Goal: Information Seeking & Learning: Learn about a topic

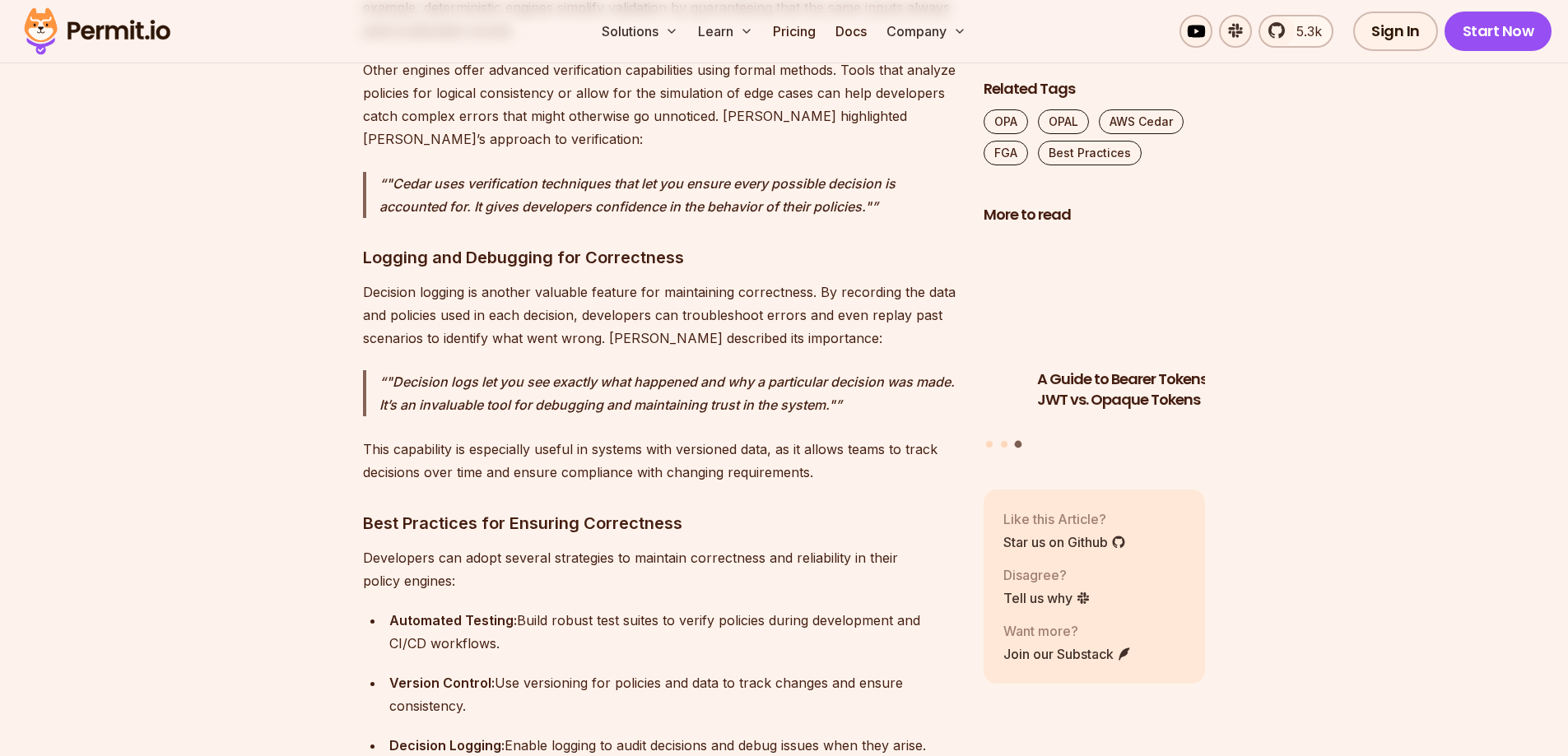
scroll to position [12998, 0]
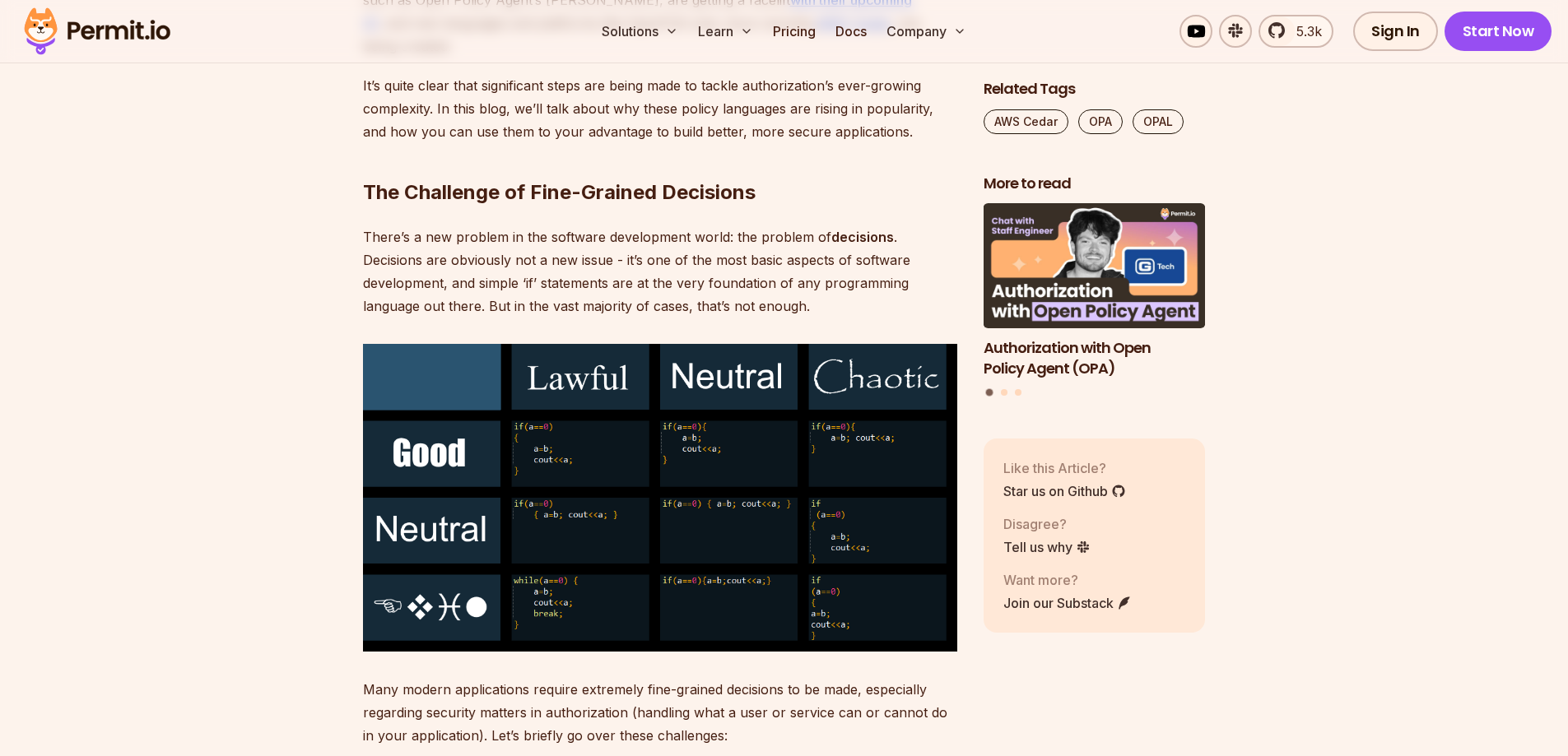
scroll to position [1480, 0]
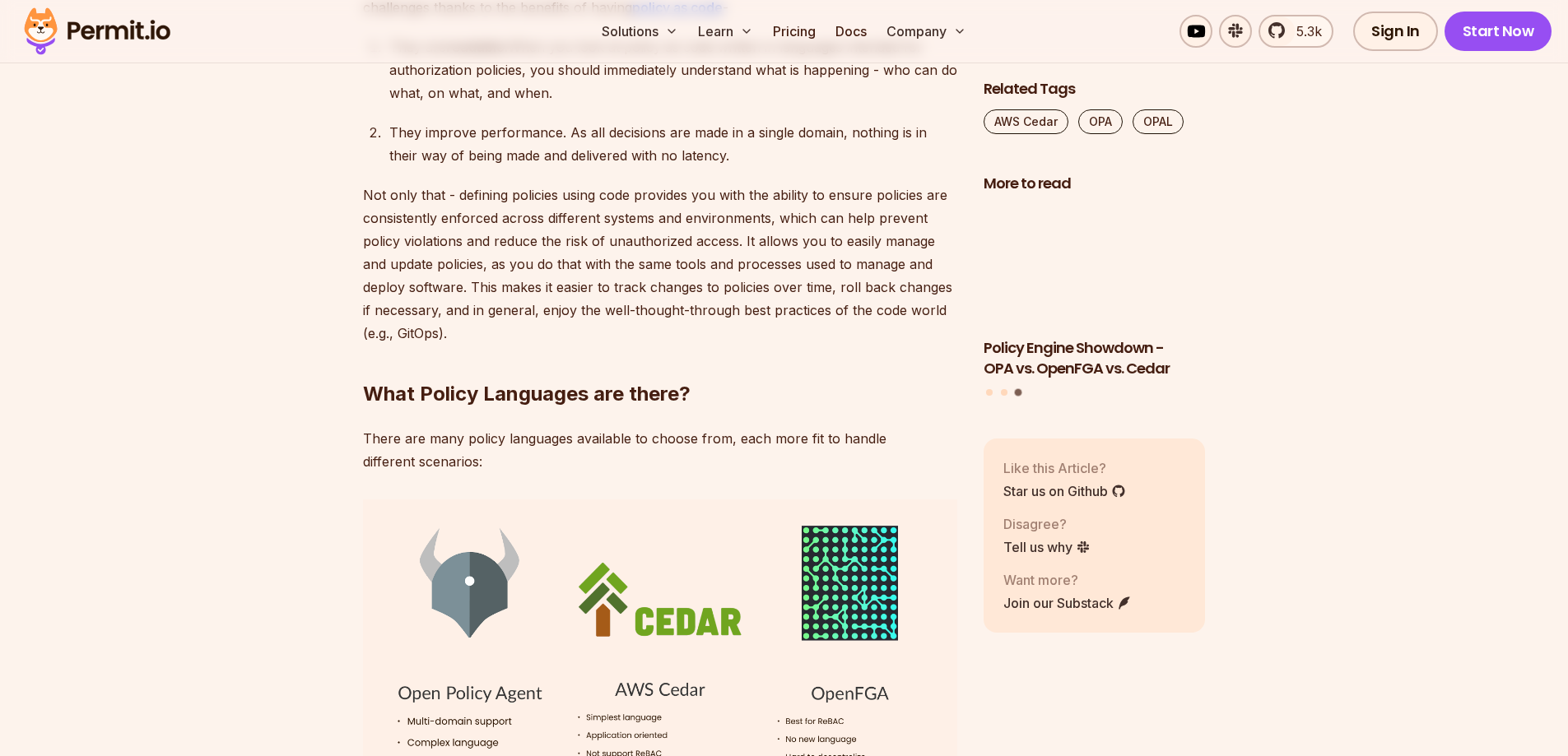
scroll to position [5101, 0]
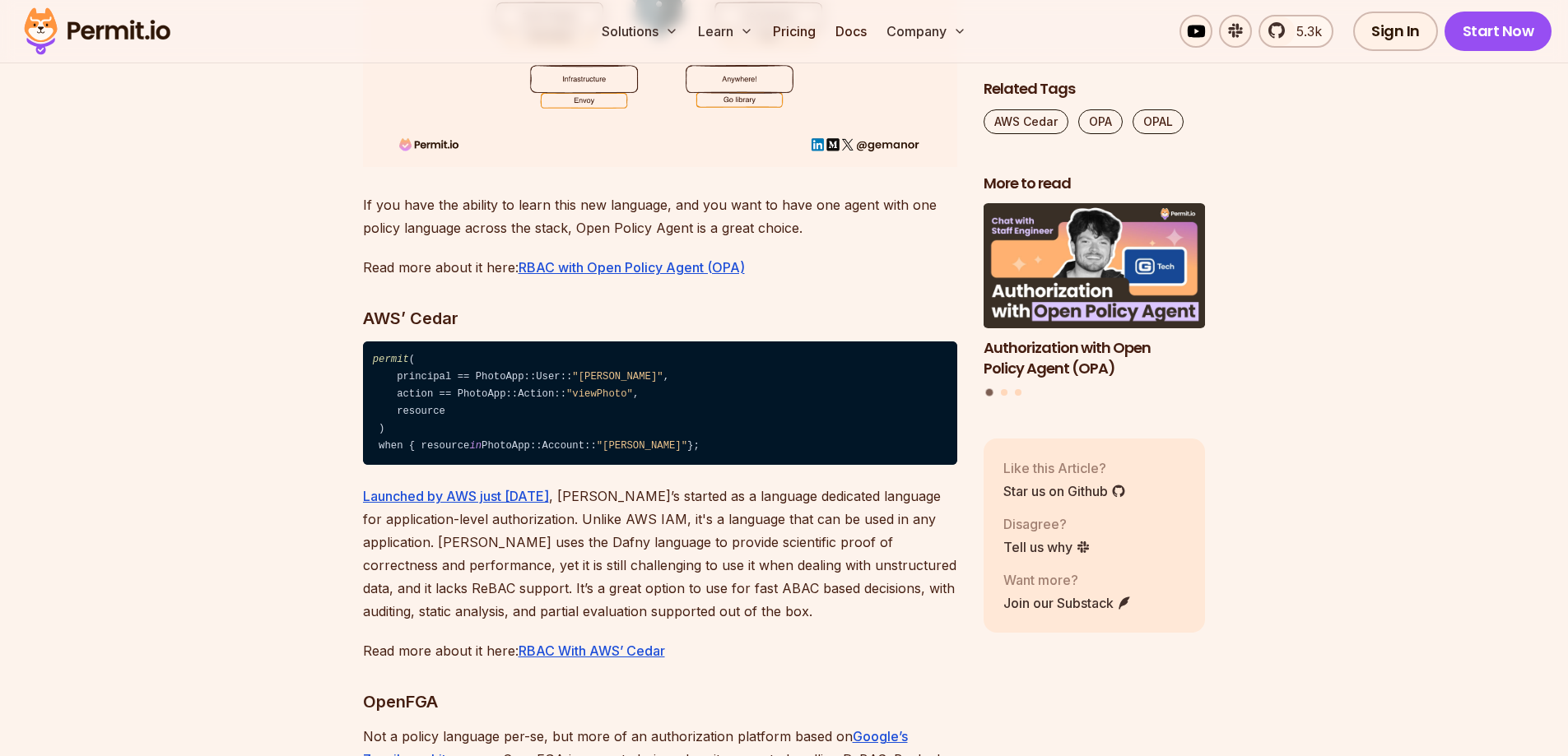
scroll to position [5677, 0]
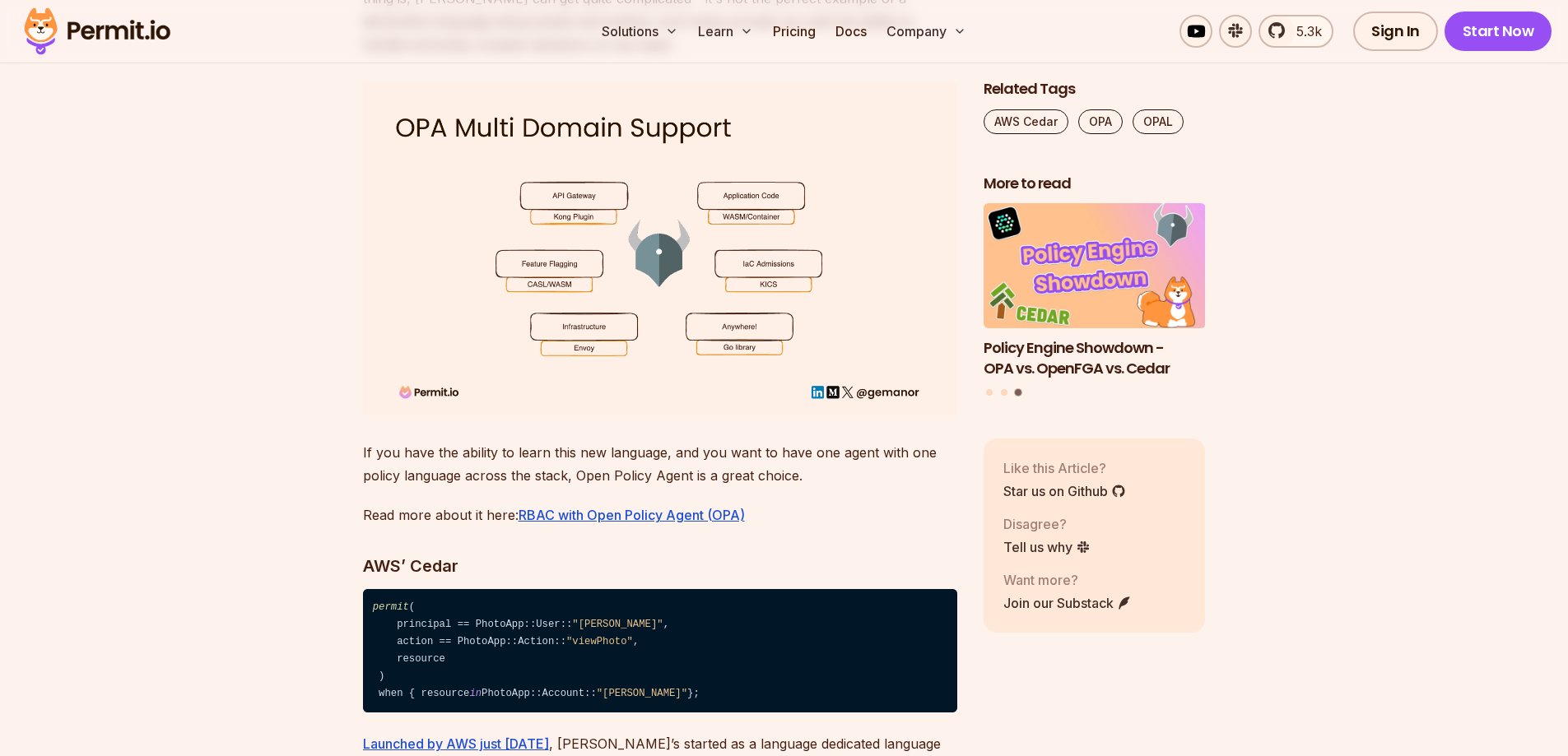
scroll to position [5841, 0]
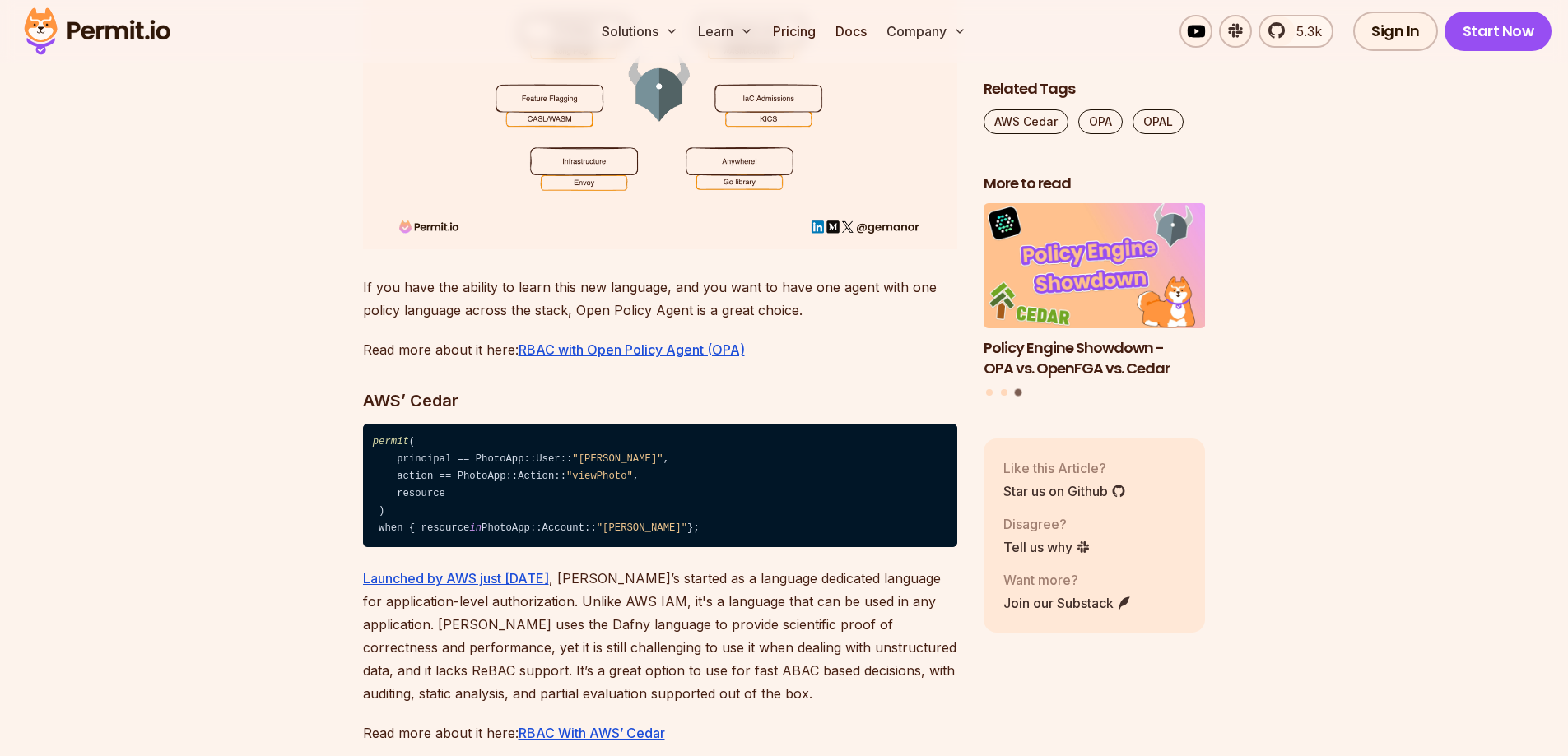
scroll to position [6006, 0]
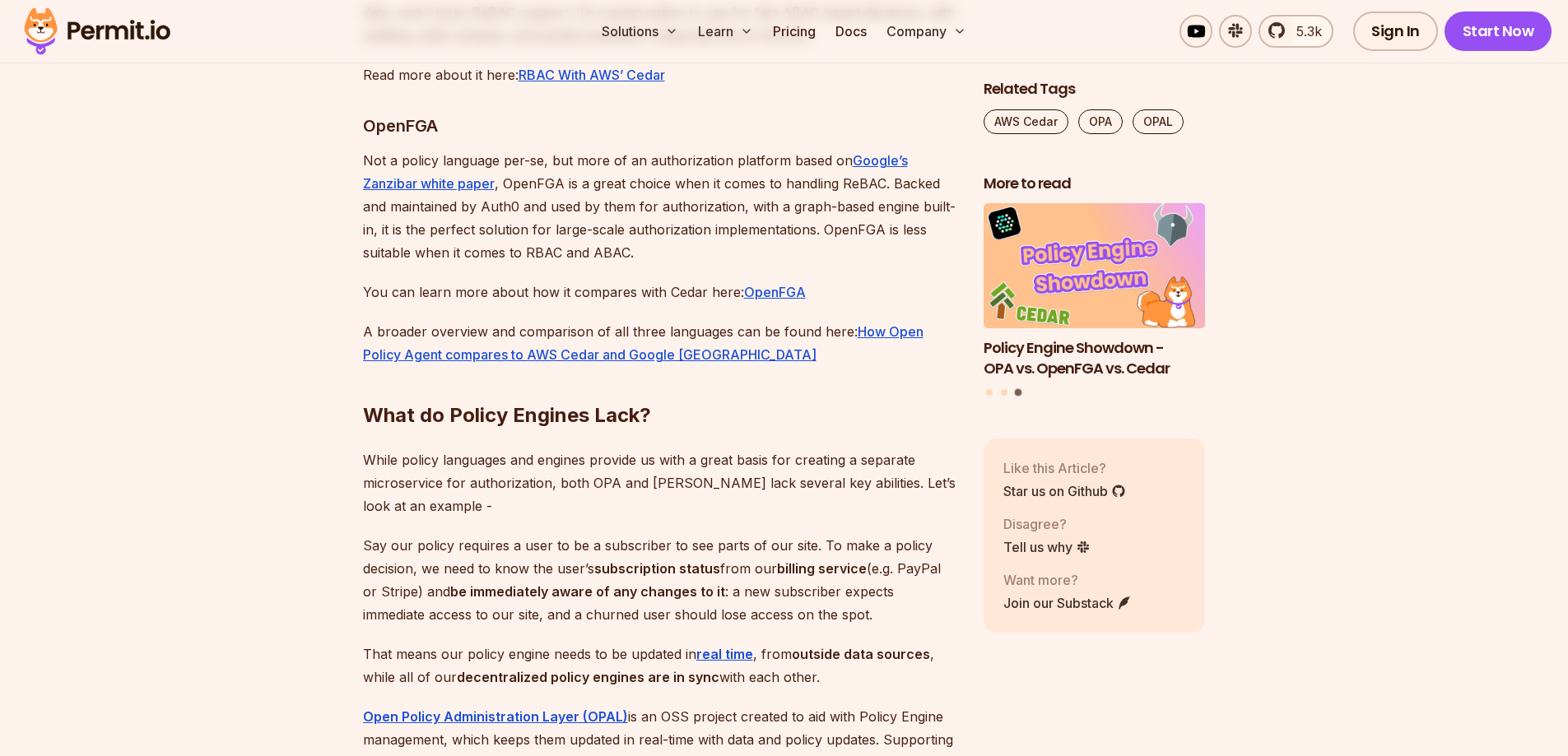
scroll to position [6500, 0]
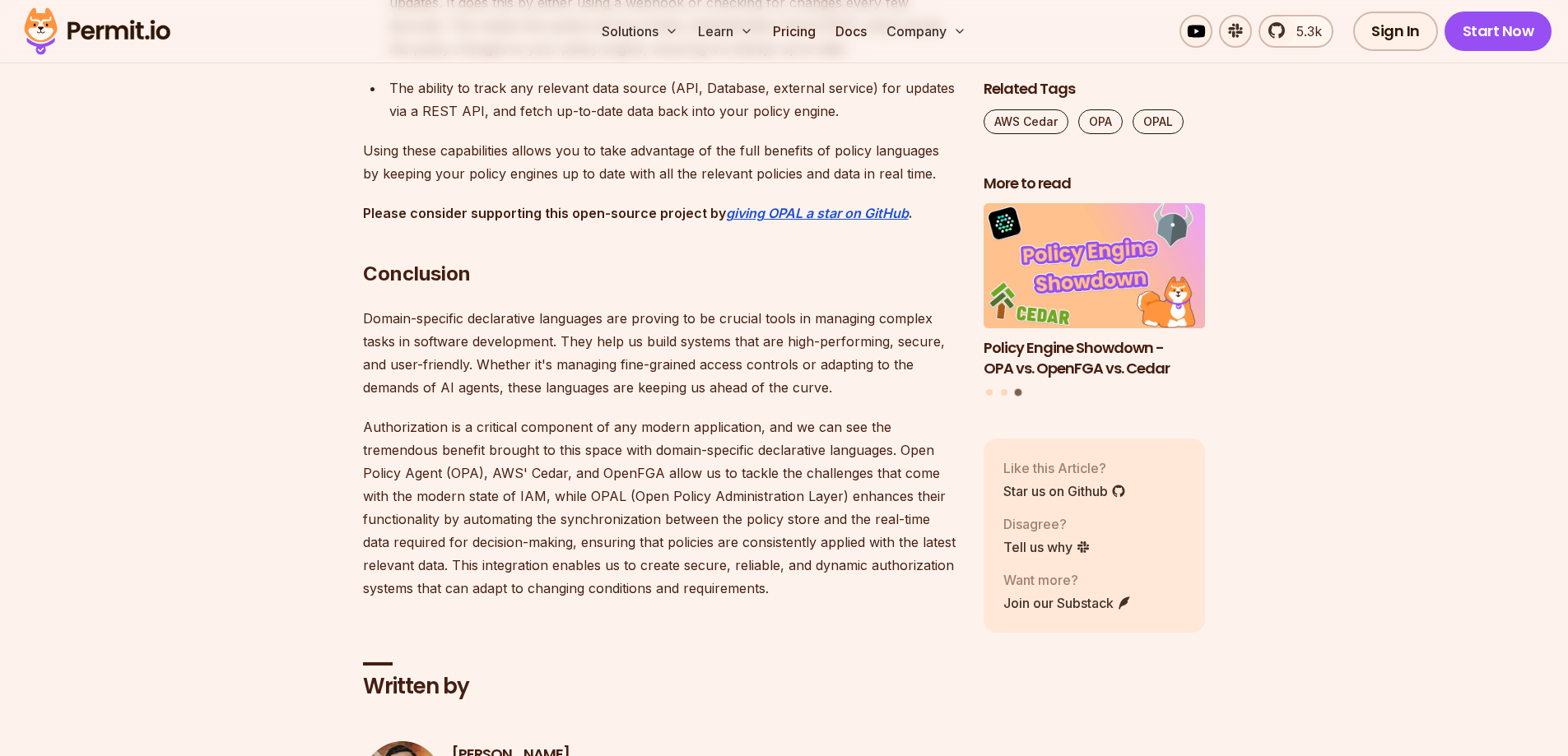
scroll to position [7075, 0]
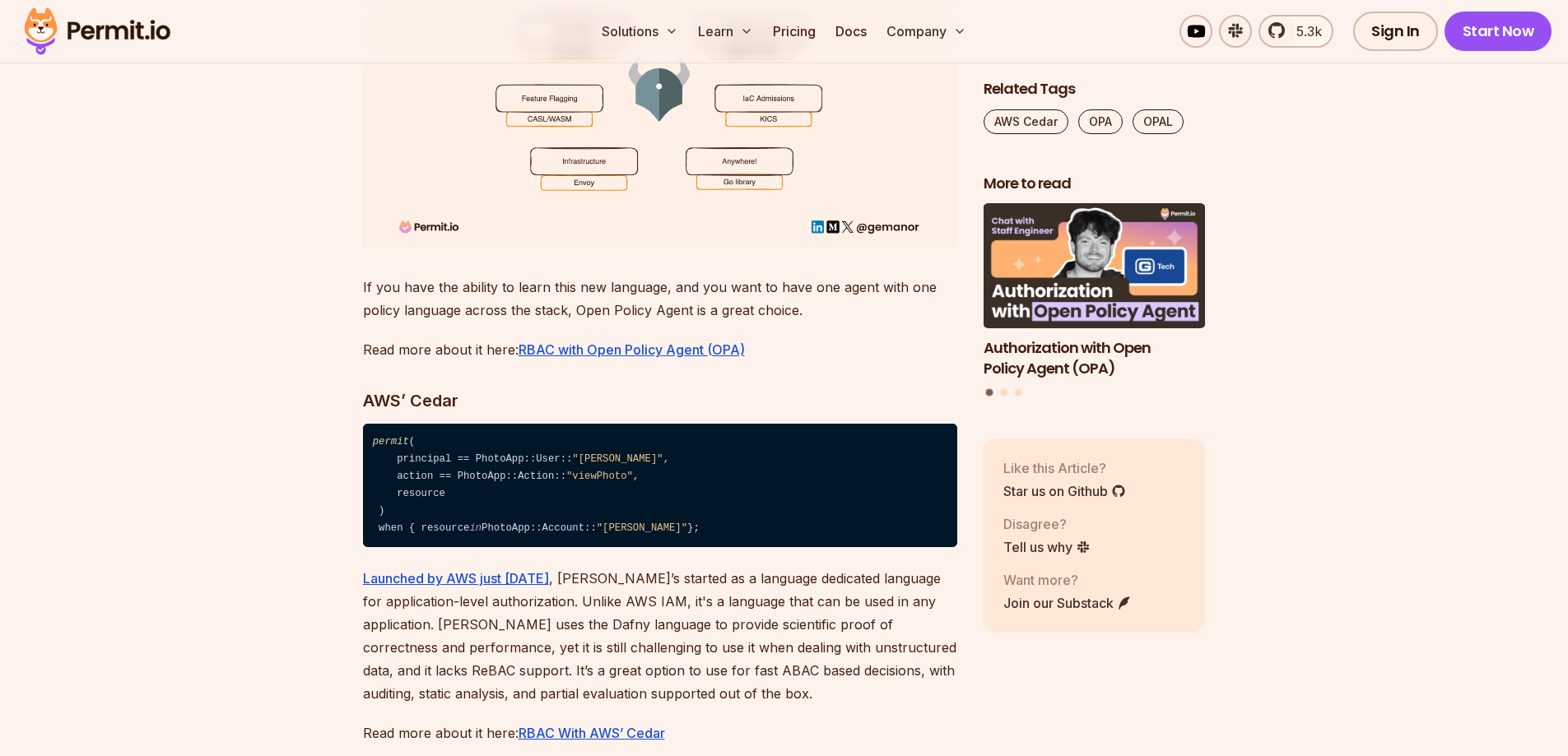
scroll to position [5594, 0]
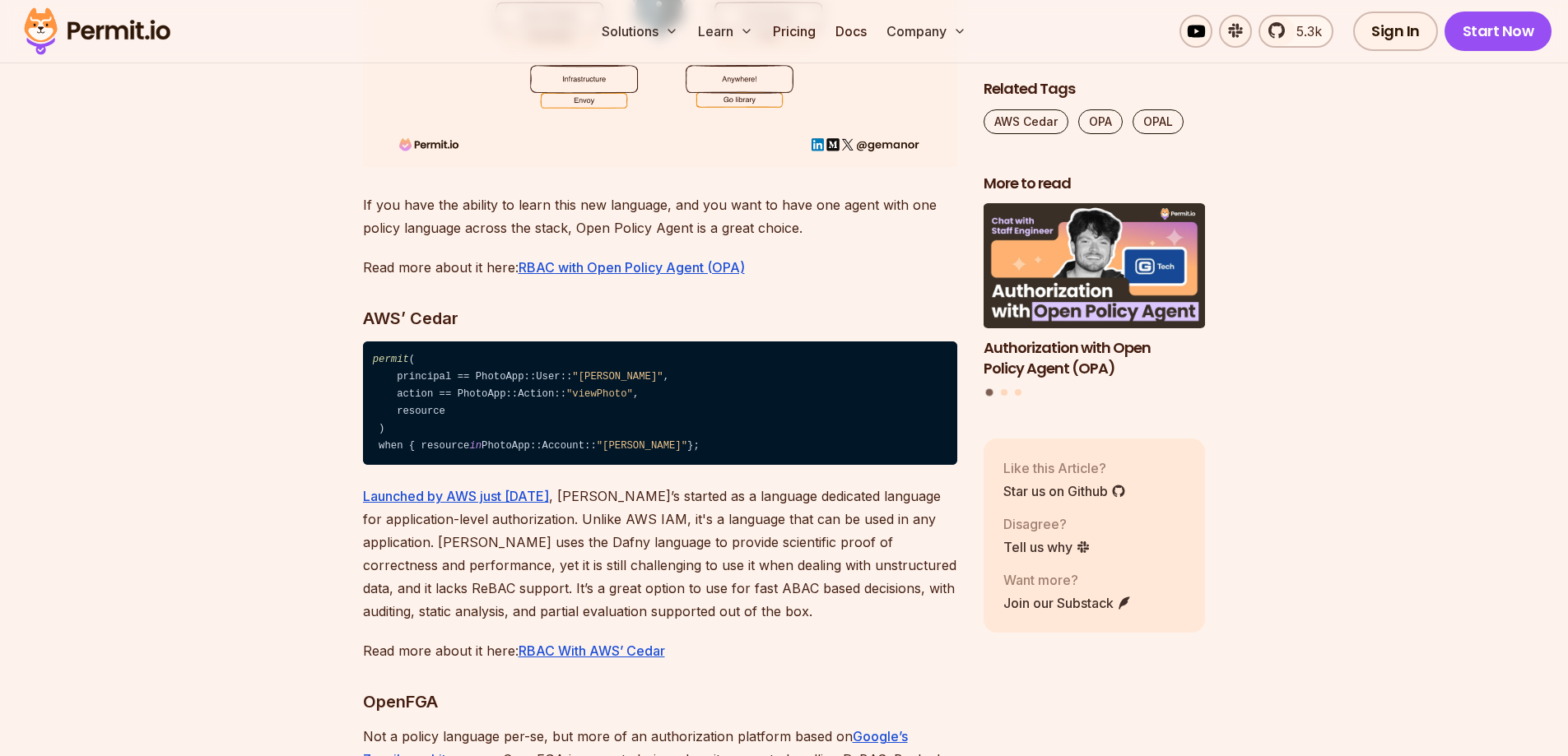
scroll to position [6251, 0]
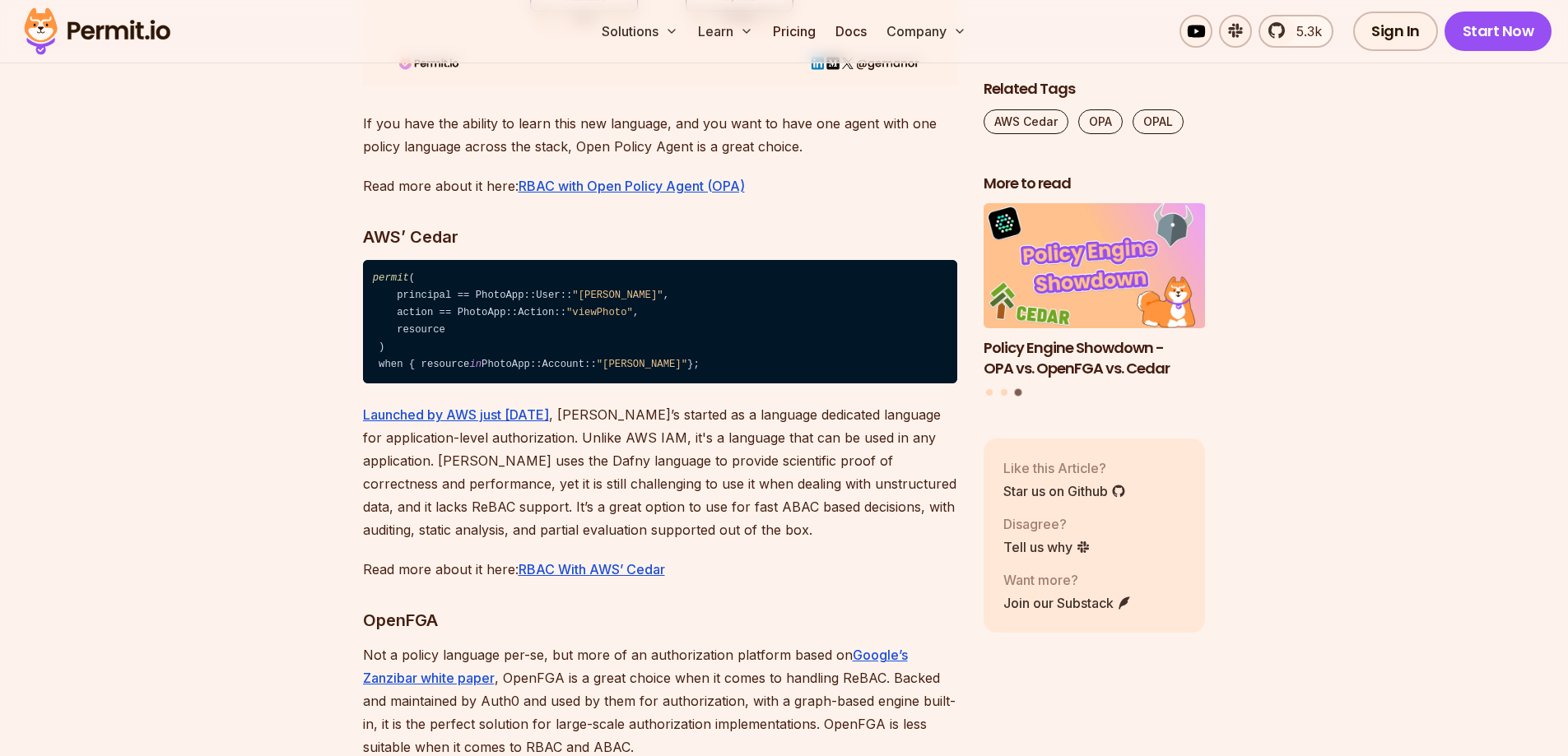
drag, startPoint x: 1547, startPoint y: 385, endPoint x: 233, endPoint y: 463, distance: 1316.3
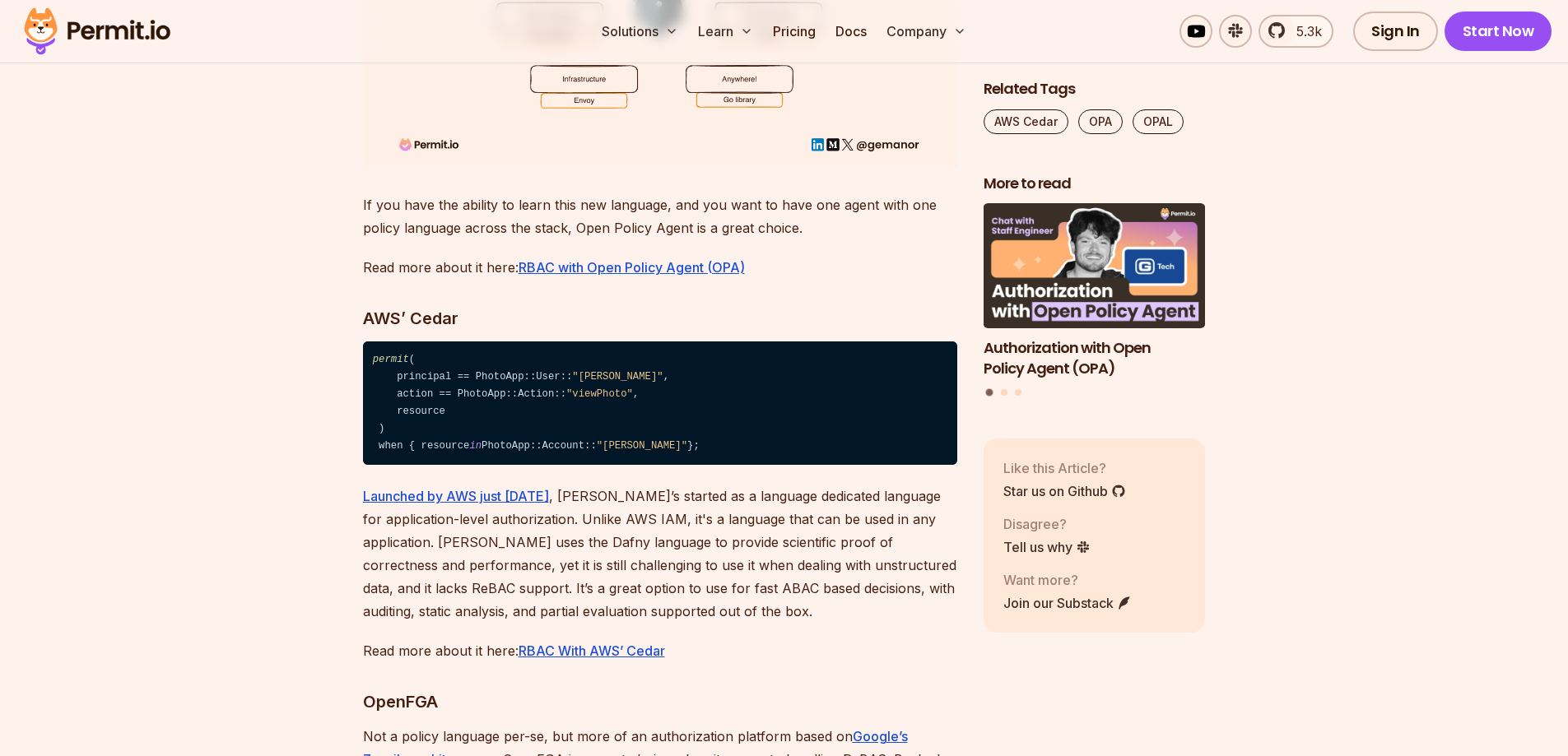
scroll to position [6335, 0]
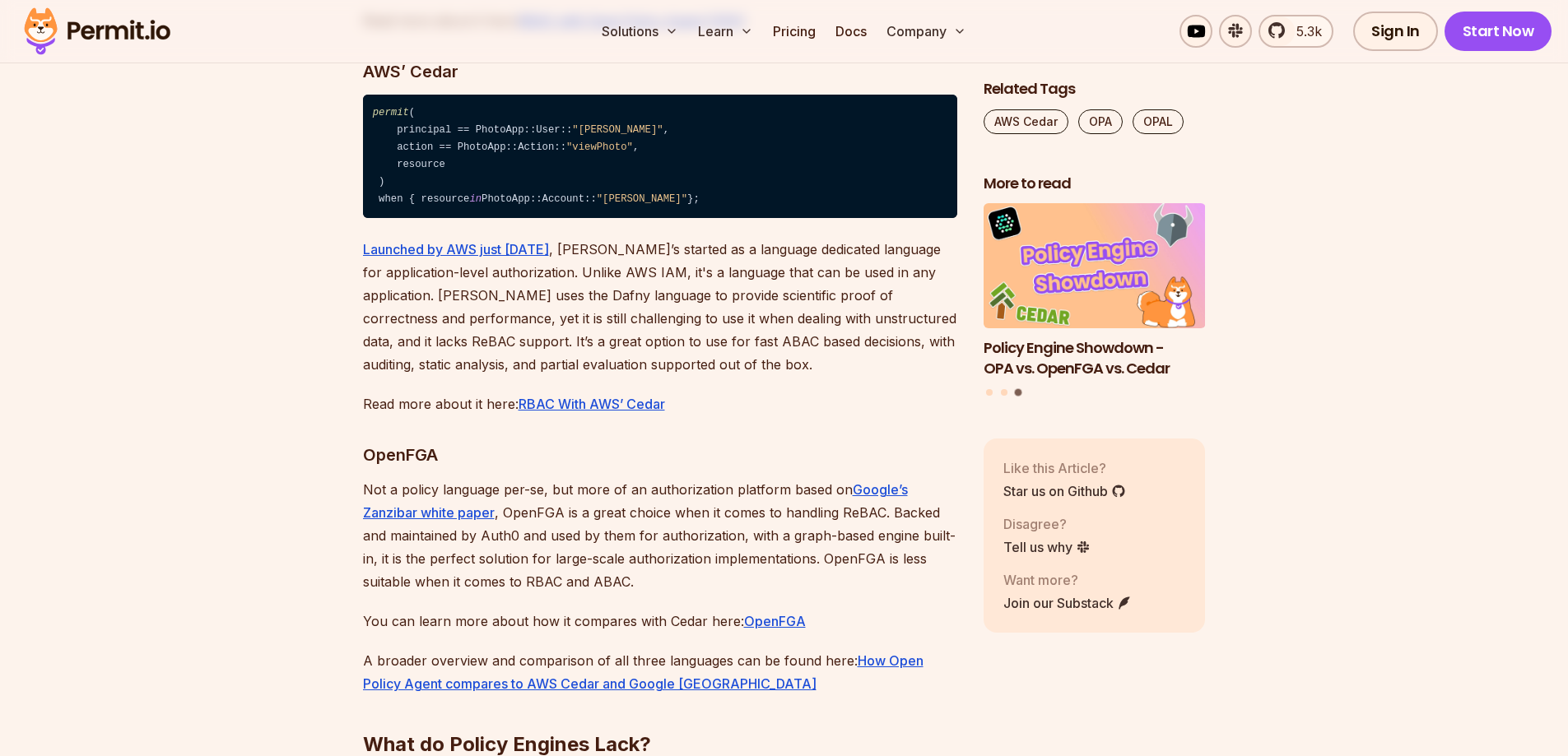
scroll to position [6500, 0]
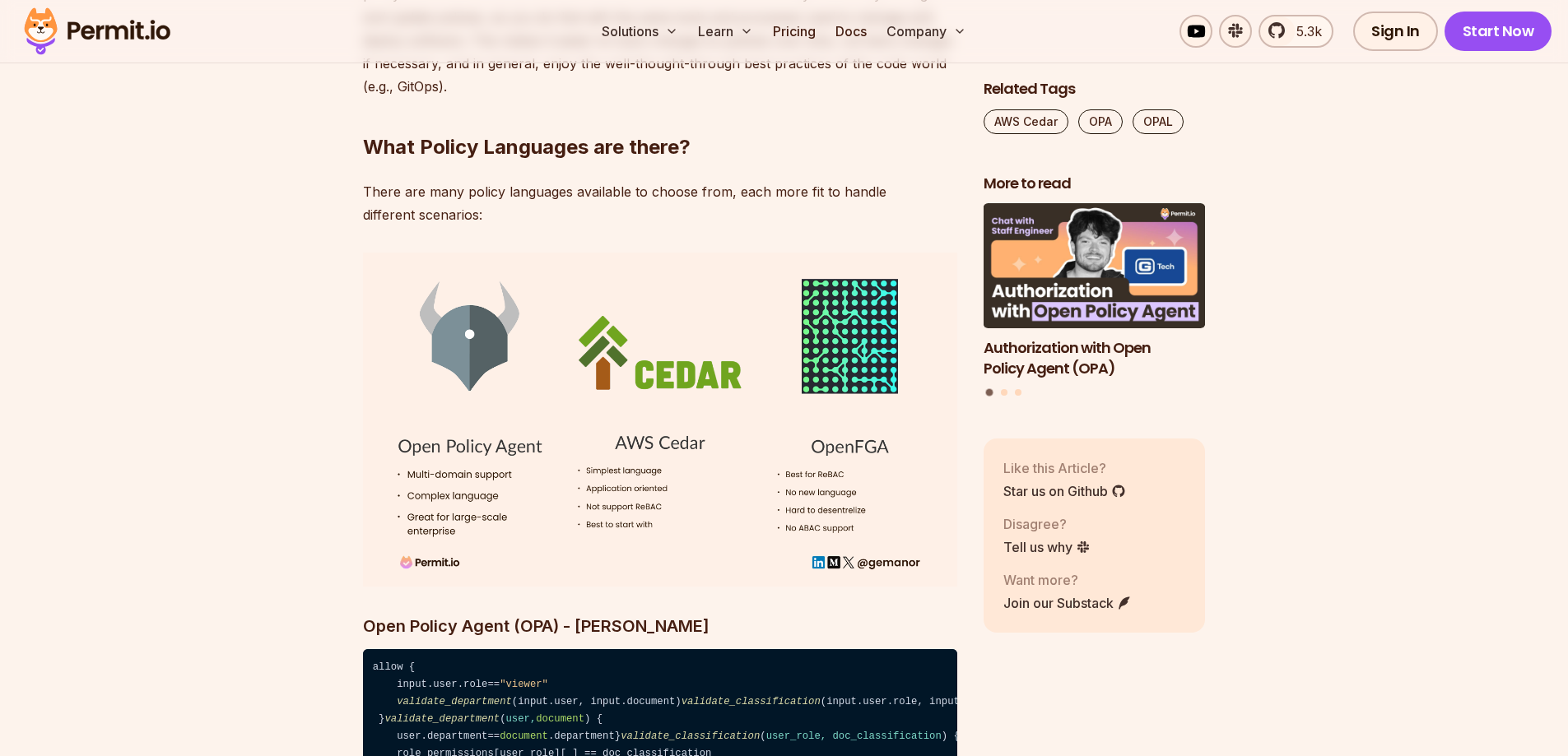
scroll to position [4936, 0]
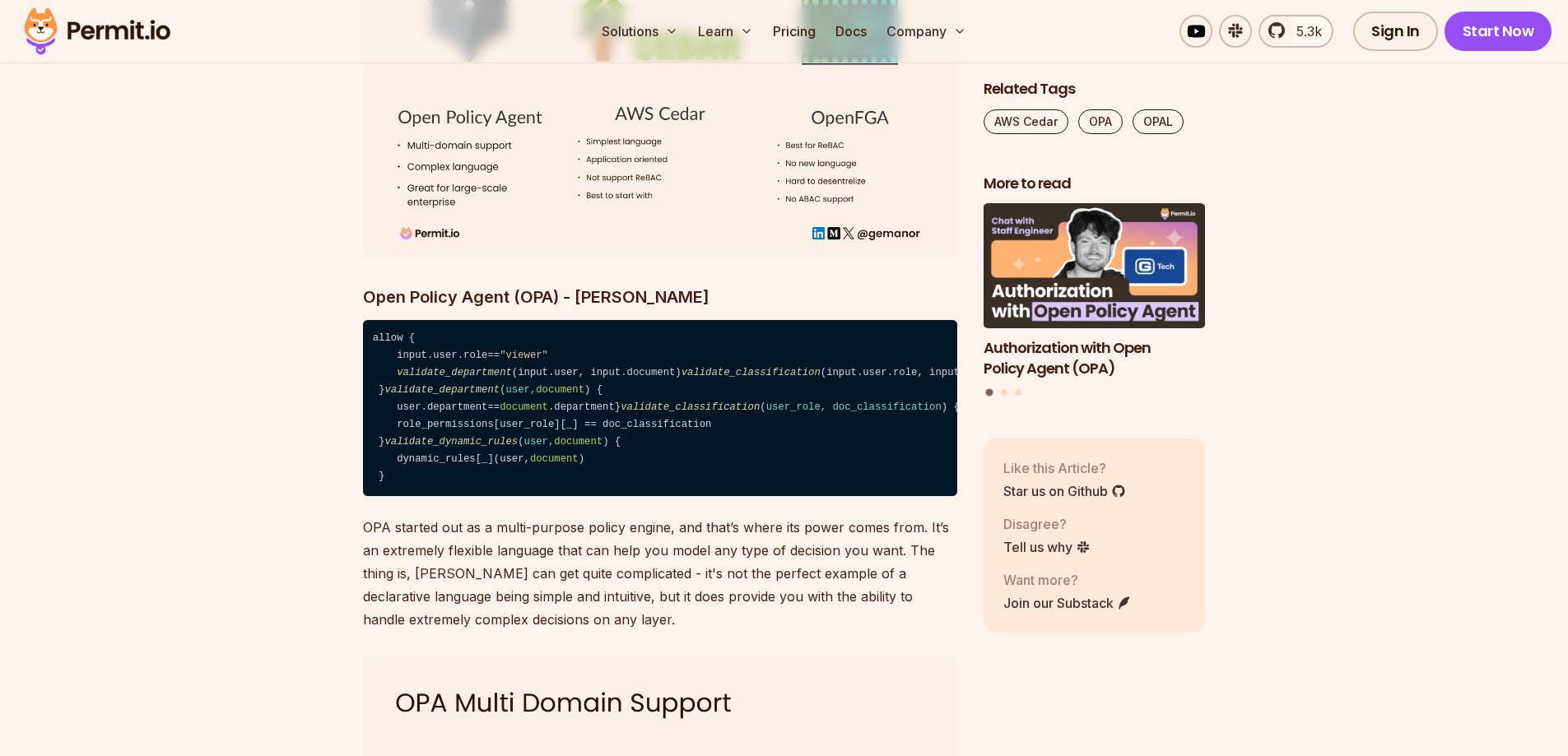
scroll to position [5922, 0]
